Goal: Information Seeking & Learning: Find specific fact

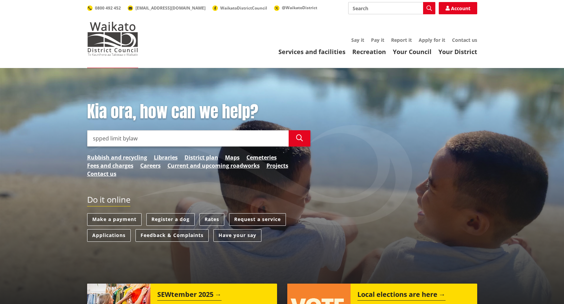
type input "spped limit bylaw"
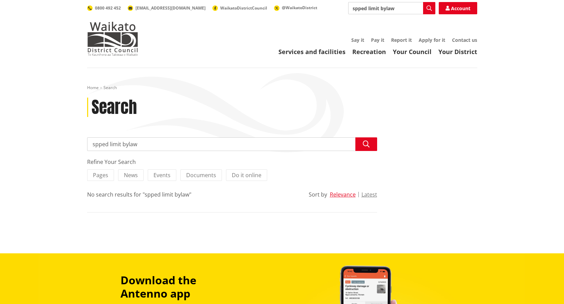
click at [103, 147] on input "spped limit bylaw" at bounding box center [232, 145] width 290 height 14
type input "speed limit bylaw"
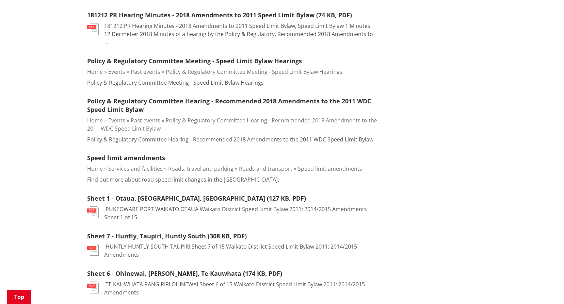
scroll to position [477, 0]
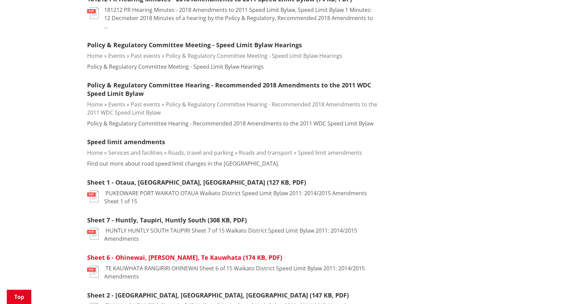
click at [189, 254] on link "Sheet 6 - Ohinewai, Rangiriri, Te Kauwhata (174 KB, PDF)" at bounding box center [184, 258] width 195 height 8
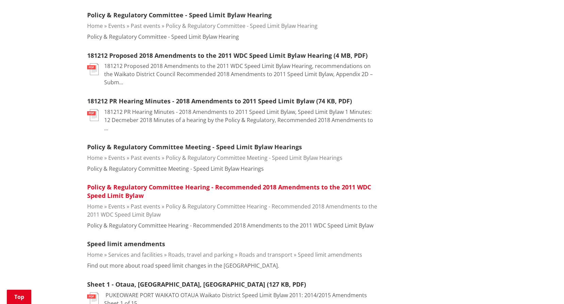
scroll to position [170, 0]
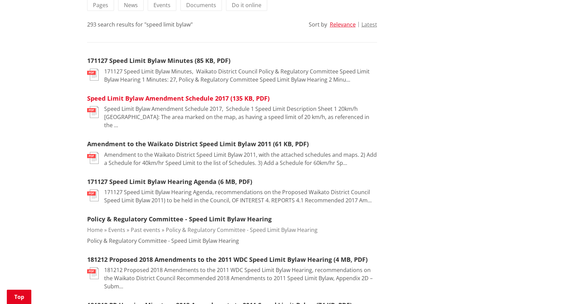
click at [181, 101] on link "Speed Limit Bylaw Amendment Schedule 2017 (135 KB, PDF)" at bounding box center [178, 98] width 182 height 8
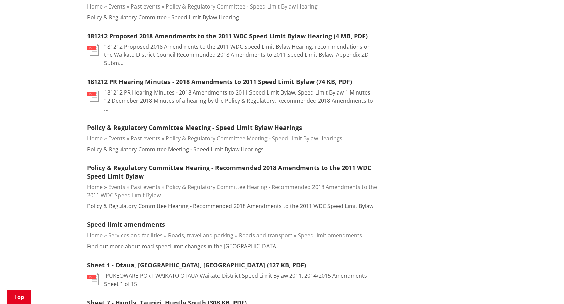
scroll to position [442, 0]
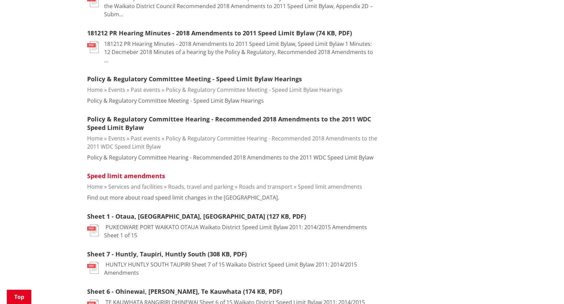
click at [128, 172] on link "Speed limit amendments" at bounding box center [126, 176] width 78 height 8
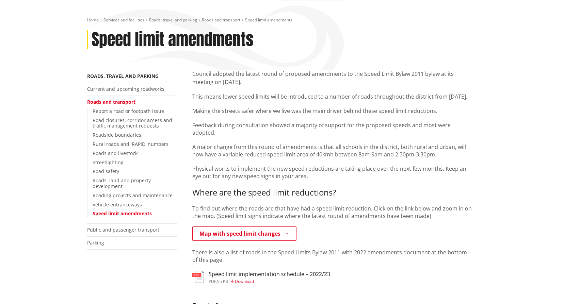
scroll to position [102, 0]
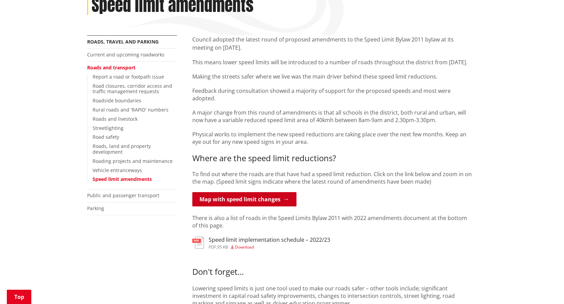
click at [266, 192] on link "Map with speed limit changes" at bounding box center [244, 199] width 104 height 14
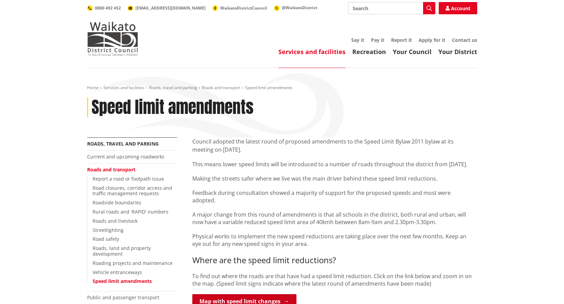
scroll to position [102, 0]
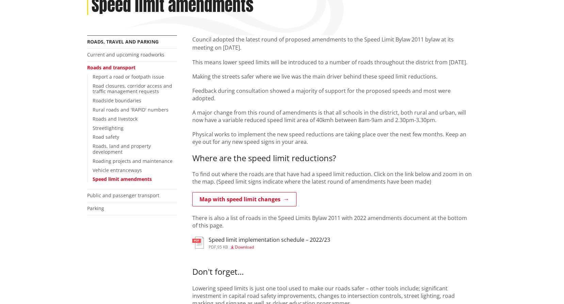
click at [242, 244] on span "Download" at bounding box center [244, 247] width 19 height 6
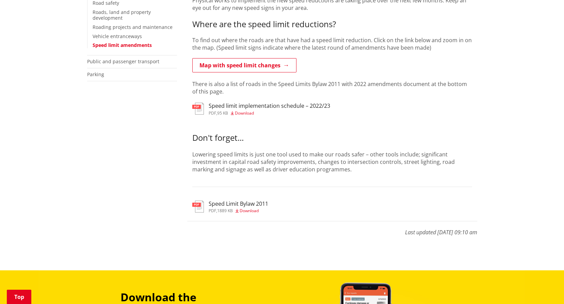
scroll to position [238, 0]
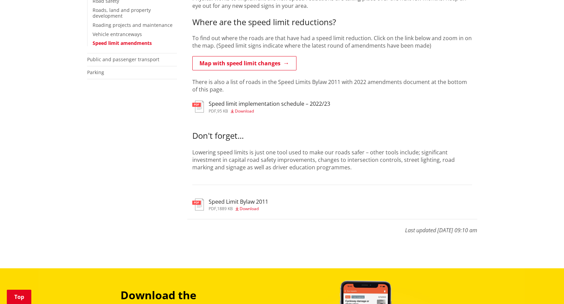
click at [250, 206] on span "Download" at bounding box center [249, 209] width 19 height 6
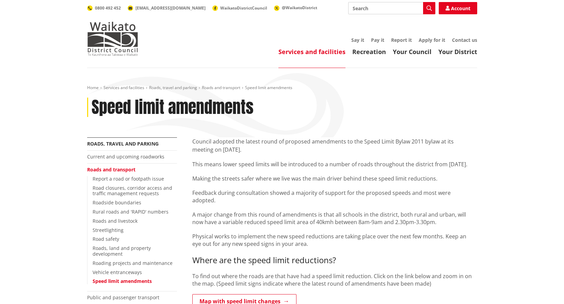
scroll to position [238, 0]
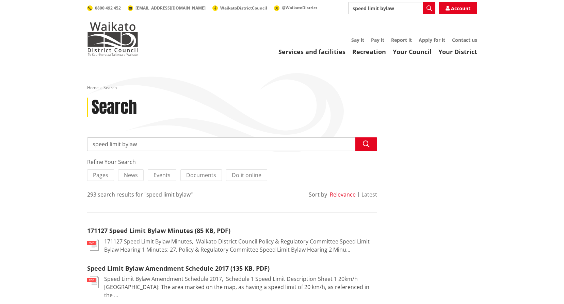
scroll to position [442, 0]
